Goal: Transaction & Acquisition: Obtain resource

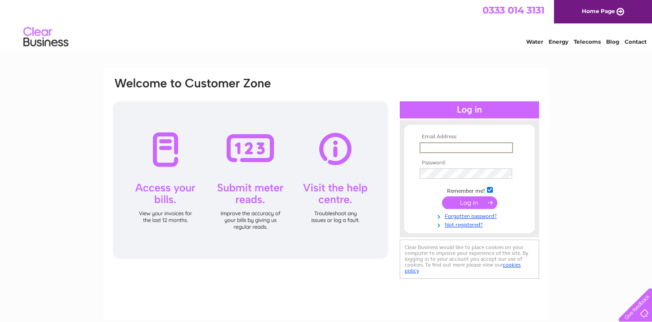
type input "paul@wessexceramictiling.co.uk"
click at [470, 202] on input "submit" at bounding box center [469, 202] width 55 height 13
click at [475, 209] on td at bounding box center [469, 202] width 104 height 17
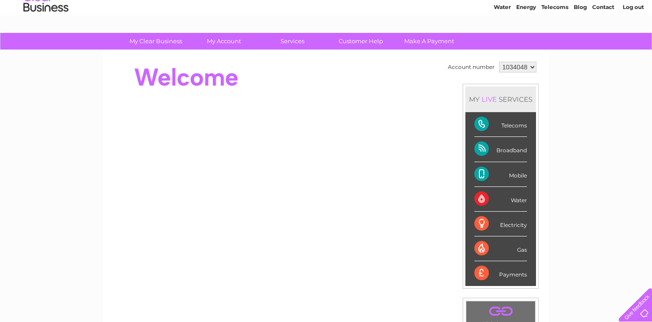
scroll to position [34, 0]
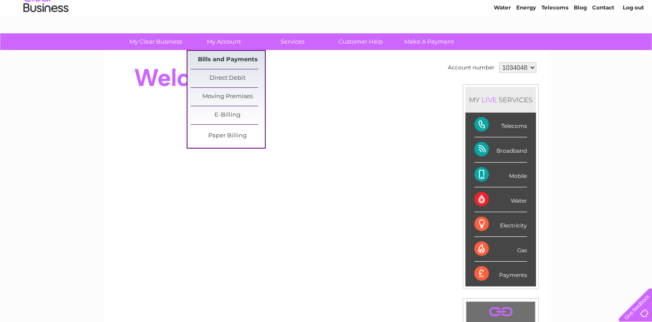
click at [227, 57] on link "Bills and Payments" at bounding box center [228, 60] width 74 height 18
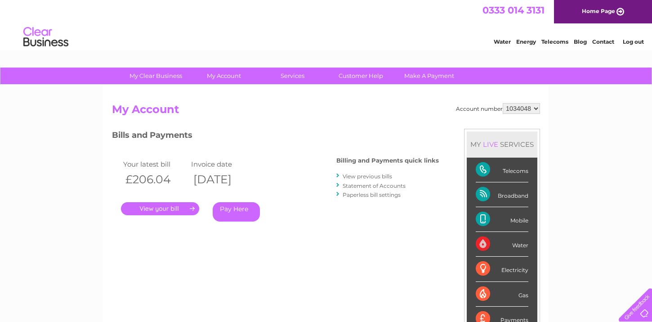
click at [359, 174] on link "View previous bills" at bounding box center [367, 176] width 49 height 7
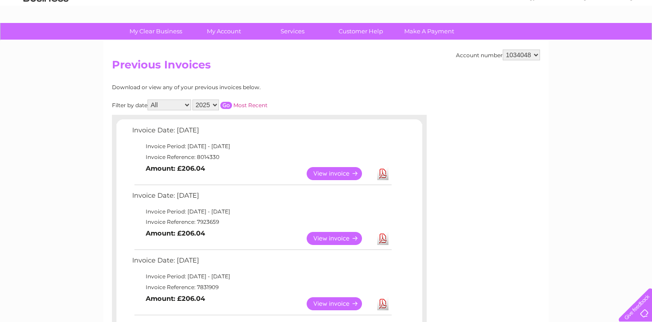
scroll to position [45, 0]
click at [382, 238] on link "Download" at bounding box center [382, 238] width 11 height 13
